Goal: Task Accomplishment & Management: Complete application form

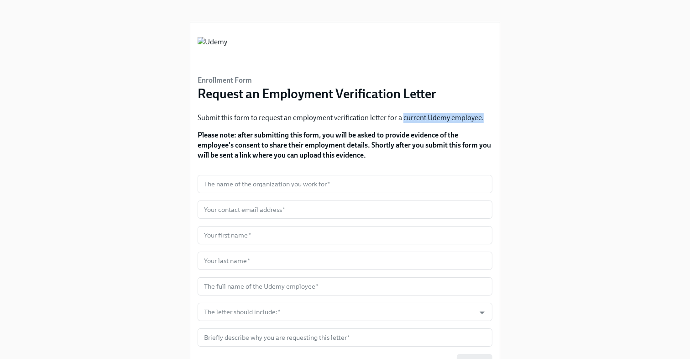
drag, startPoint x: 403, startPoint y: 118, endPoint x: 489, endPoint y: 116, distance: 85.4
click at [489, 116] on p "Submit this form to request an employment verification letter for a current Ude…" at bounding box center [345, 118] width 295 height 10
click at [405, 77] on h6 "Enrollment Form" at bounding box center [317, 80] width 239 height 10
